Goal: Check status: Check status

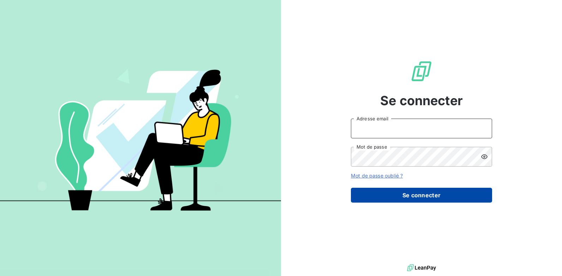
type input "[EMAIL_ADDRESS][DOMAIN_NAME]"
click at [421, 197] on button "Se connecter" at bounding box center [421, 195] width 141 height 15
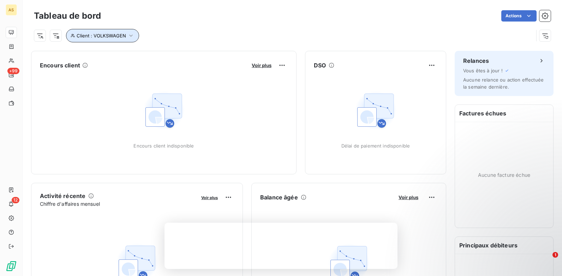
click at [91, 33] on span "Client : VOLKSWAGEN" at bounding box center [101, 36] width 49 height 6
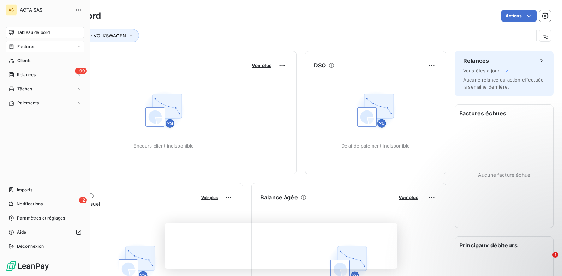
click at [25, 46] on span "Factures" at bounding box center [26, 46] width 18 height 6
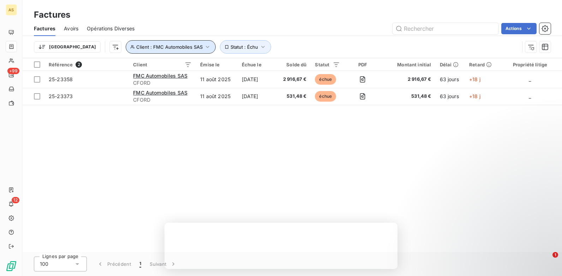
click at [204, 46] on icon "button" at bounding box center [207, 46] width 7 height 7
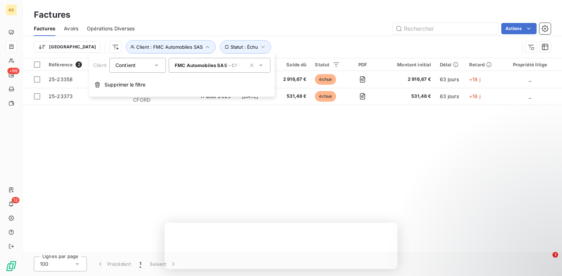
click at [249, 58] on div "Client Contient is FMC Automobiles SAS - CFORD Supprimer le filtre" at bounding box center [182, 75] width 186 height 43
click at [240, 63] on span "FMC Automobiles SAS - CFORD" at bounding box center [211, 66] width 73 height 6
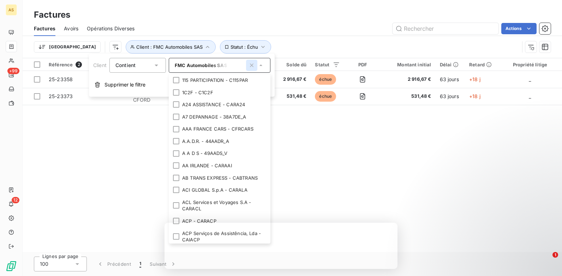
click at [249, 69] on icon "button" at bounding box center [251, 65] width 7 height 7
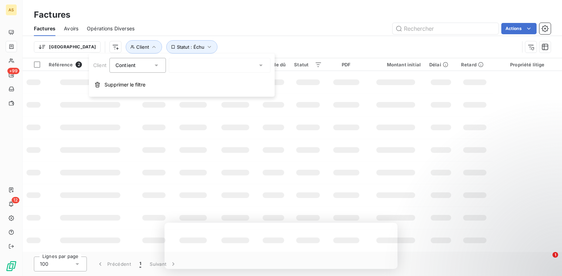
click at [226, 66] on div at bounding box center [220, 65] width 102 height 15
click at [180, 67] on input "text" at bounding box center [178, 65] width 6 height 6
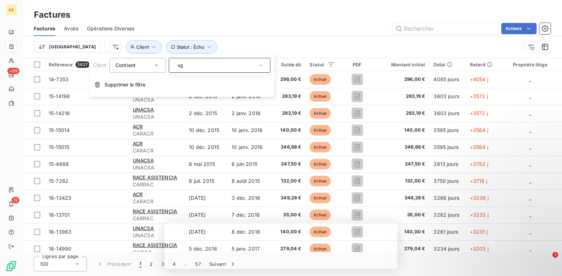
type input "v"
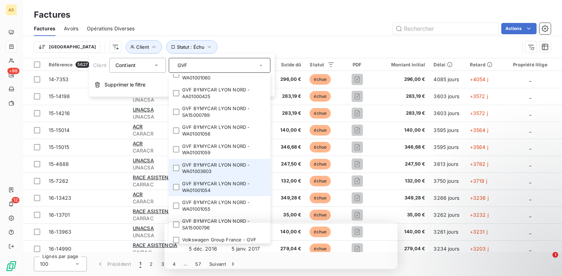
scroll to position [12, 0]
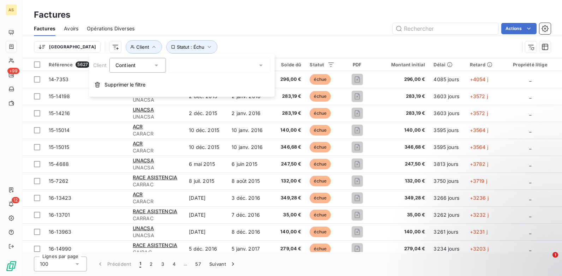
click at [189, 67] on div "GVF" at bounding box center [220, 65] width 102 height 15
type input "GVF"
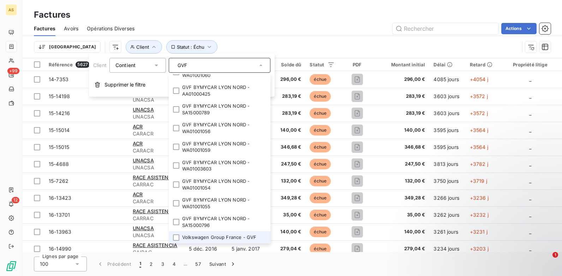
click at [215, 237] on li "Volkswagen Group France - GVF" at bounding box center [220, 237] width 102 height 12
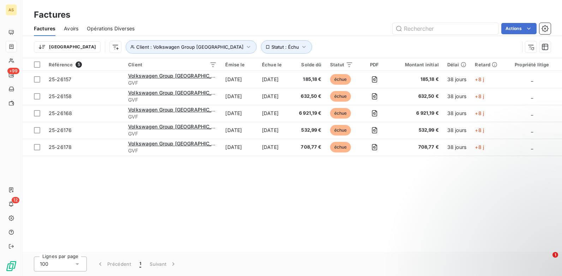
click at [370, 242] on div "Référence 5 Client Émise le Échue le Solde dû Statut PDF Montant initial Délai …" at bounding box center [293, 155] width 540 height 194
click at [301, 217] on div "Référence 5 Client Émise le Échue le Solde dû Statut PDF Montant initial Délai …" at bounding box center [293, 155] width 540 height 194
click at [234, 205] on div "Référence 5 Client Émise le Échue le Solde dû Statut PDF Montant initial Délai …" at bounding box center [293, 155] width 540 height 194
